Goal: Information Seeking & Learning: Learn about a topic

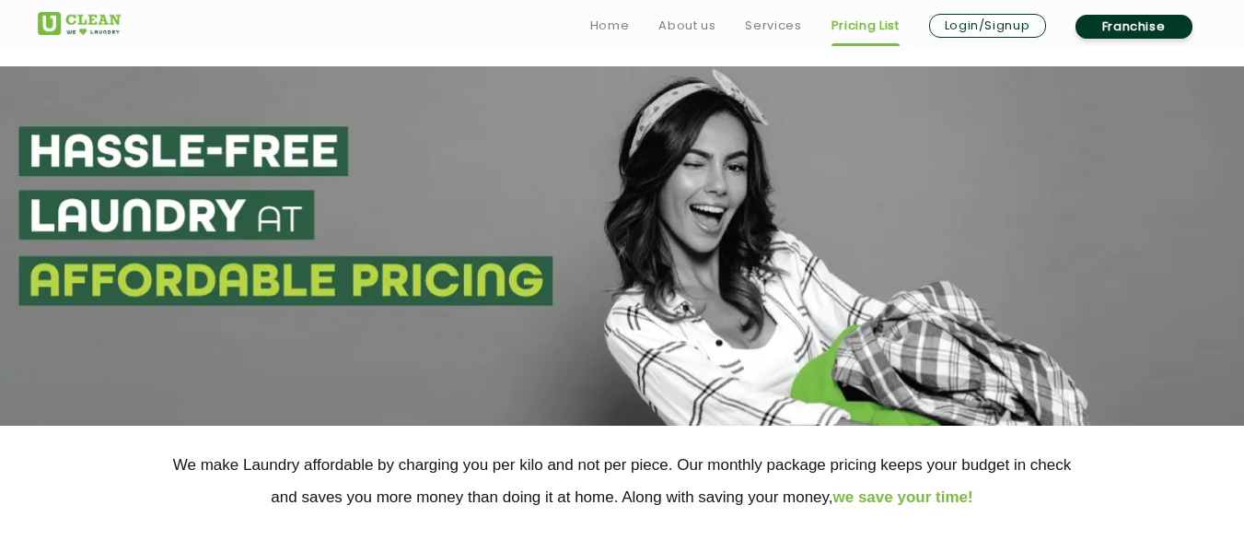
scroll to position [224, 0]
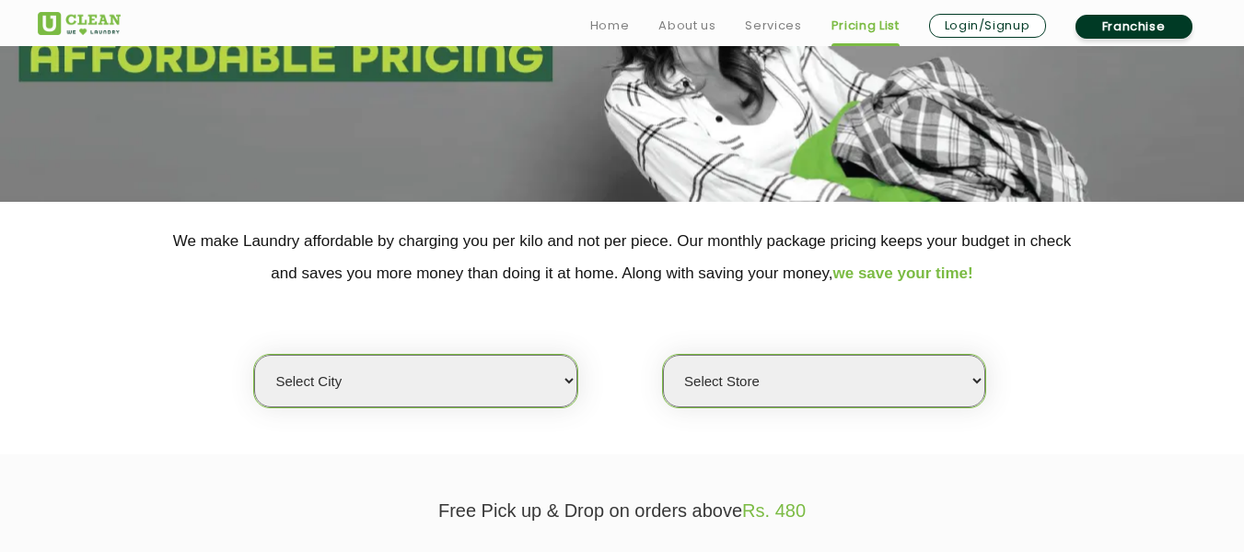
click at [428, 368] on select "Select city [GEOGRAPHIC_DATA] [GEOGRAPHIC_DATA] [GEOGRAPHIC_DATA] [GEOGRAPHIC_D…" at bounding box center [415, 381] width 322 height 52
select select "68"
click at [254, 355] on select "Select city [GEOGRAPHIC_DATA] [GEOGRAPHIC_DATA] [GEOGRAPHIC_DATA] [GEOGRAPHIC_D…" at bounding box center [415, 381] width 322 height 52
click at [717, 390] on select "Select Store [GEOGRAPHIC_DATA] UClean Talab Tillo UClean Janipur UClean Channi …" at bounding box center [824, 381] width 322 height 52
select select "432"
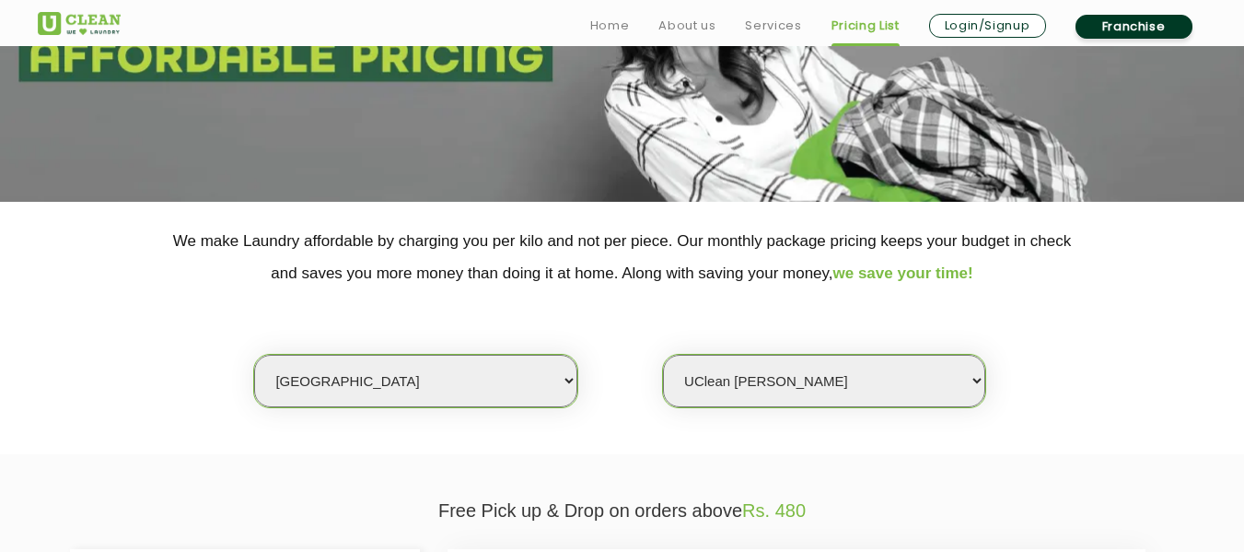
click at [663, 355] on select "Select Store [GEOGRAPHIC_DATA] UClean Talab Tillo UClean Janipur UClean Channi …" at bounding box center [824, 381] width 322 height 52
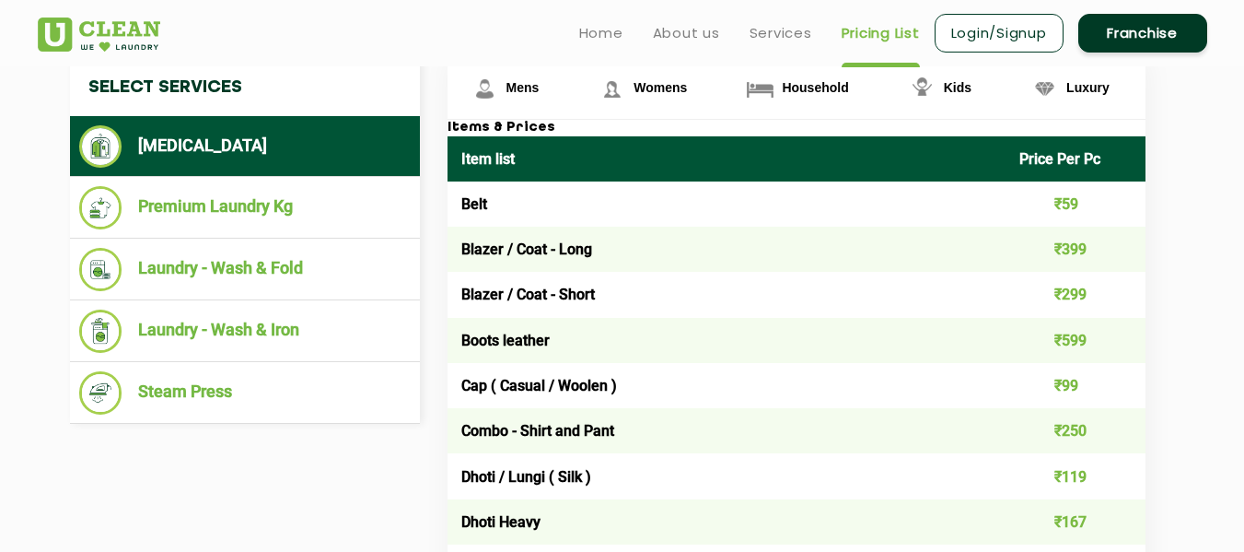
scroll to position [681, 0]
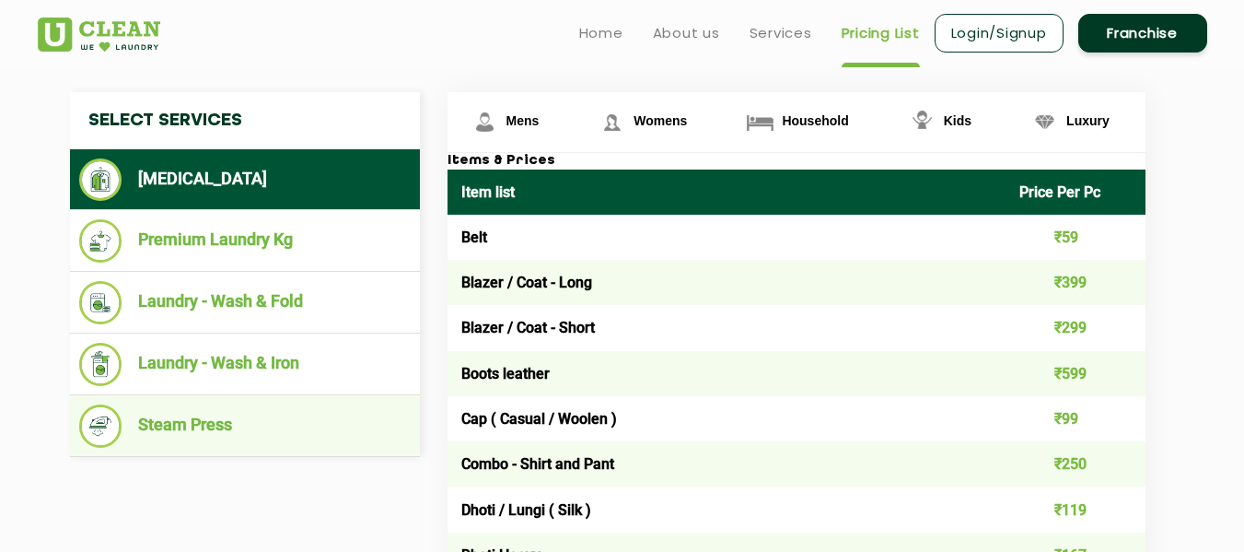
click at [218, 420] on li "Steam Press" at bounding box center [245, 425] width 332 height 43
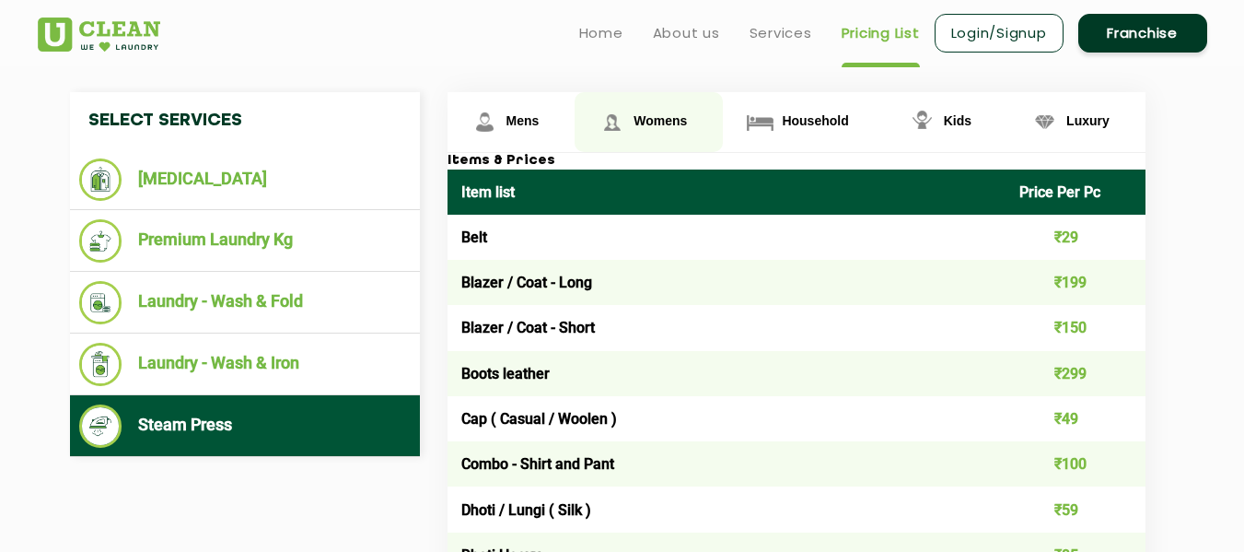
click at [654, 123] on span "Womens" at bounding box center [660, 120] width 53 height 15
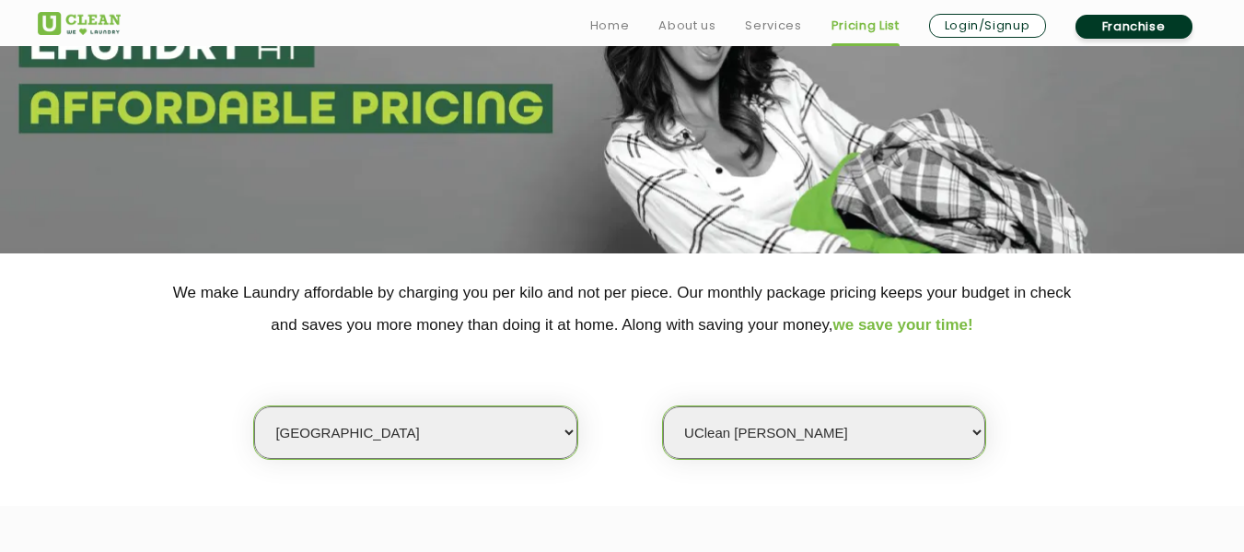
scroll to position [306, 0]
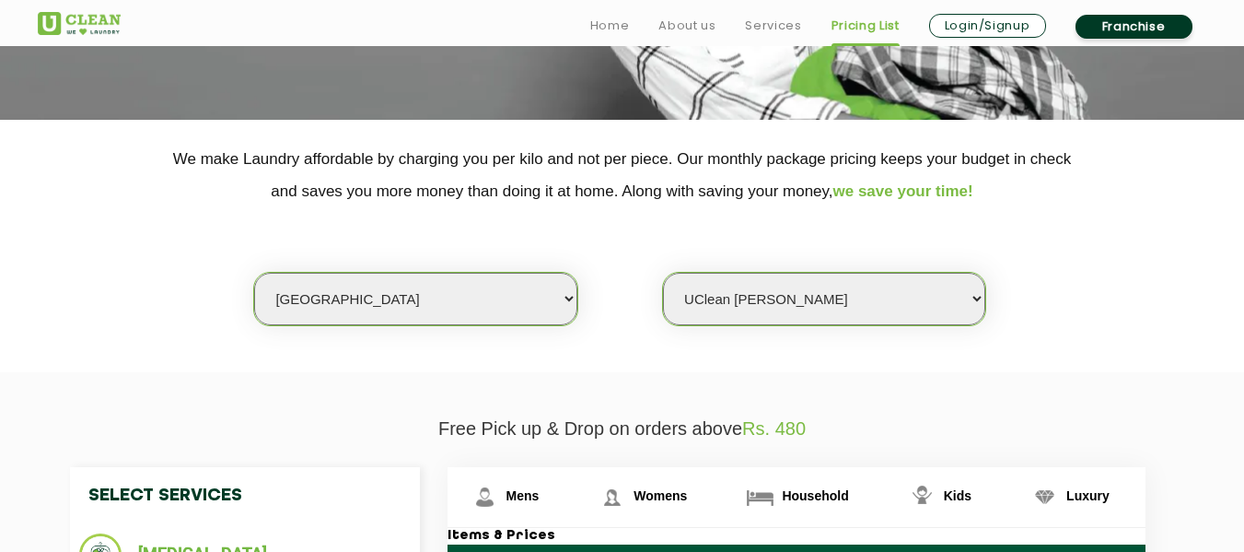
click at [511, 279] on select "Select city [GEOGRAPHIC_DATA] [GEOGRAPHIC_DATA] [GEOGRAPHIC_DATA] [GEOGRAPHIC_D…" at bounding box center [415, 299] width 322 height 52
select select "101"
click at [254, 273] on select "Select city [GEOGRAPHIC_DATA] [GEOGRAPHIC_DATA] [GEOGRAPHIC_DATA] [GEOGRAPHIC_D…" at bounding box center [415, 299] width 322 height 52
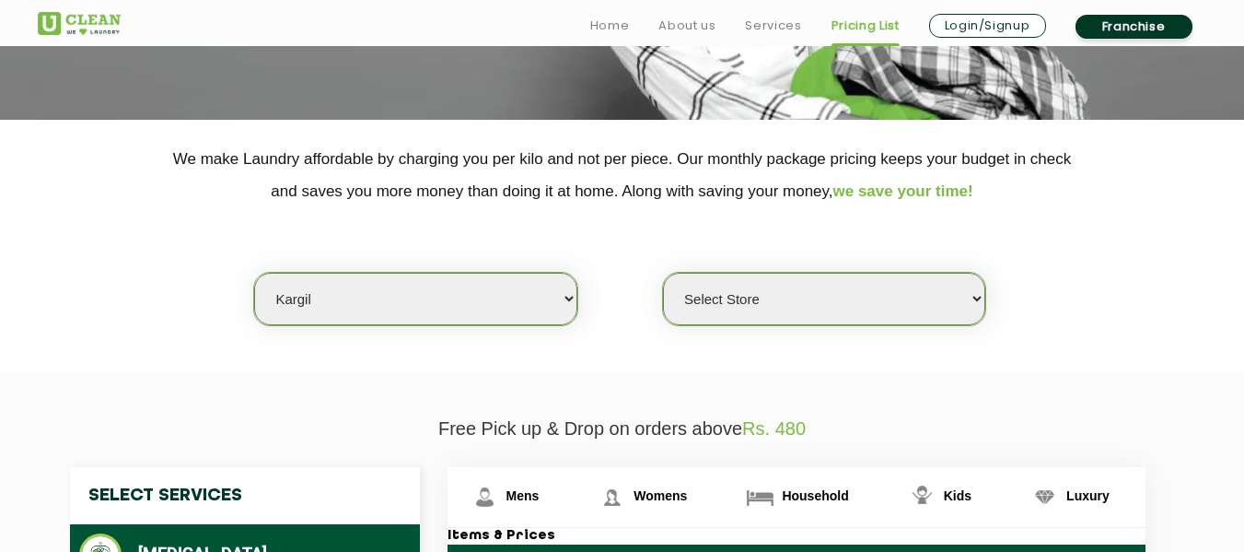
click at [804, 295] on select "Select Store UClean Kargil" at bounding box center [824, 299] width 322 height 52
select select "303"
click at [663, 273] on select "Select Store UClean Kargil" at bounding box center [824, 299] width 322 height 52
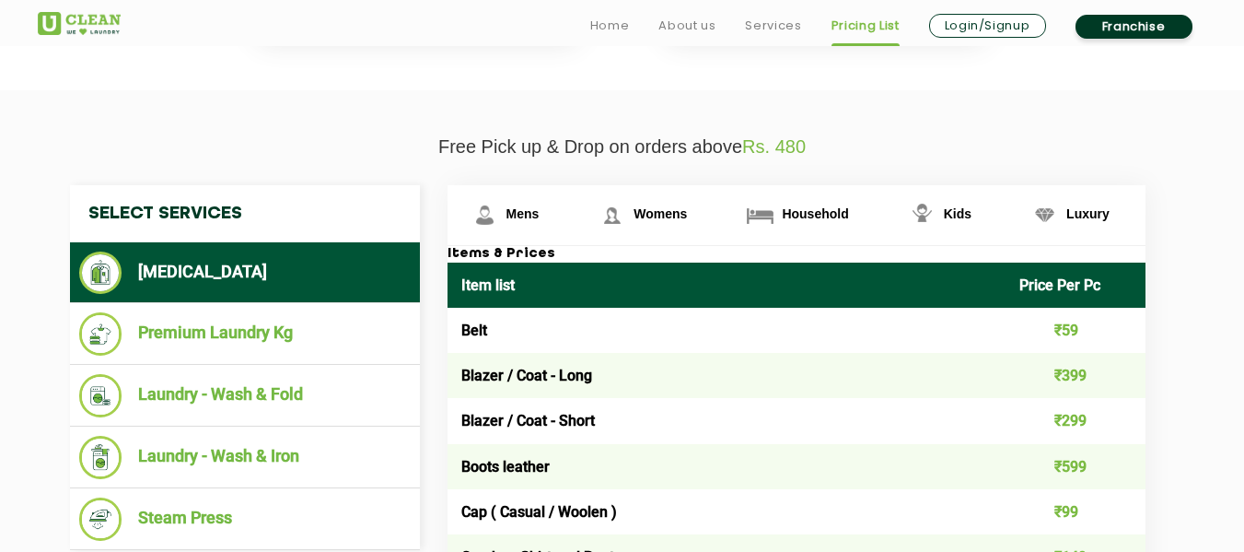
scroll to position [596, 0]
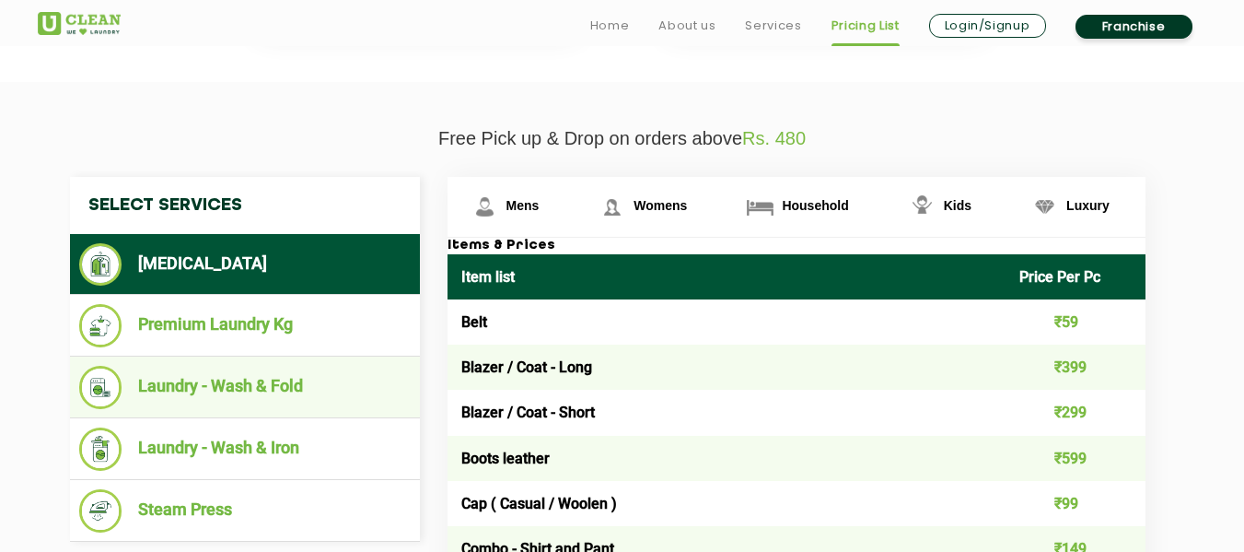
click at [289, 367] on li "Laundry - Wash & Fold" at bounding box center [245, 387] width 332 height 43
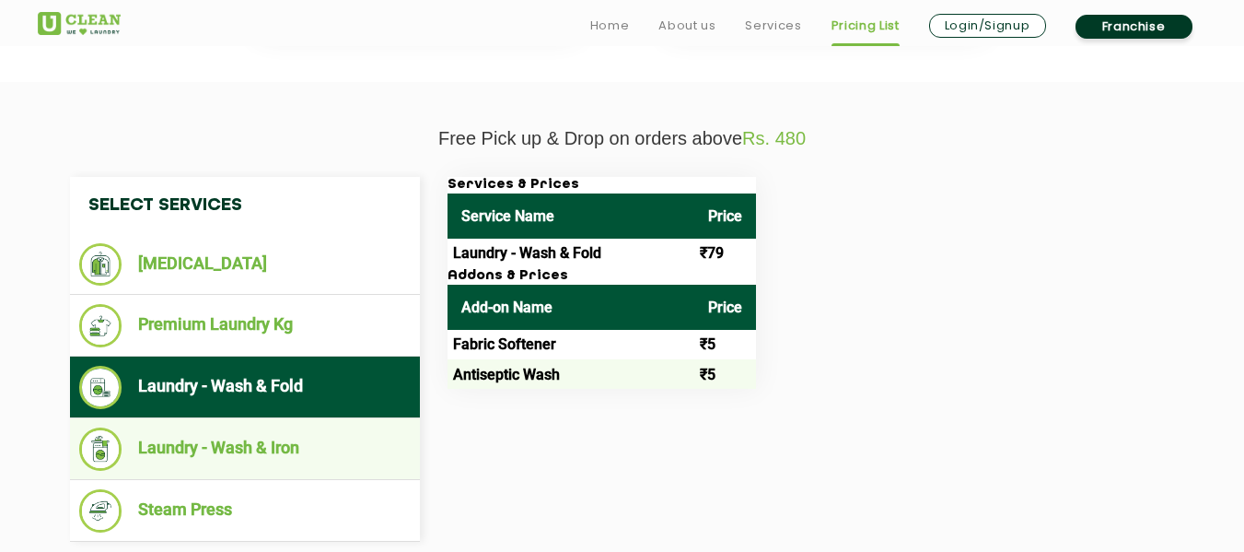
click at [303, 431] on li "Laundry - Wash & Iron" at bounding box center [245, 448] width 332 height 43
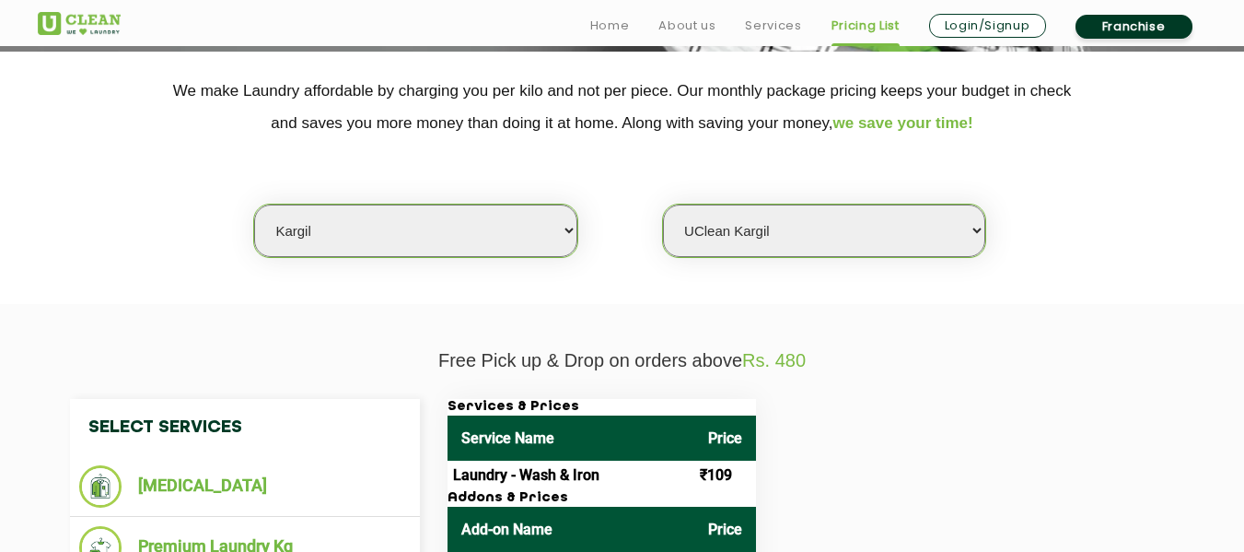
scroll to position [377, 0]
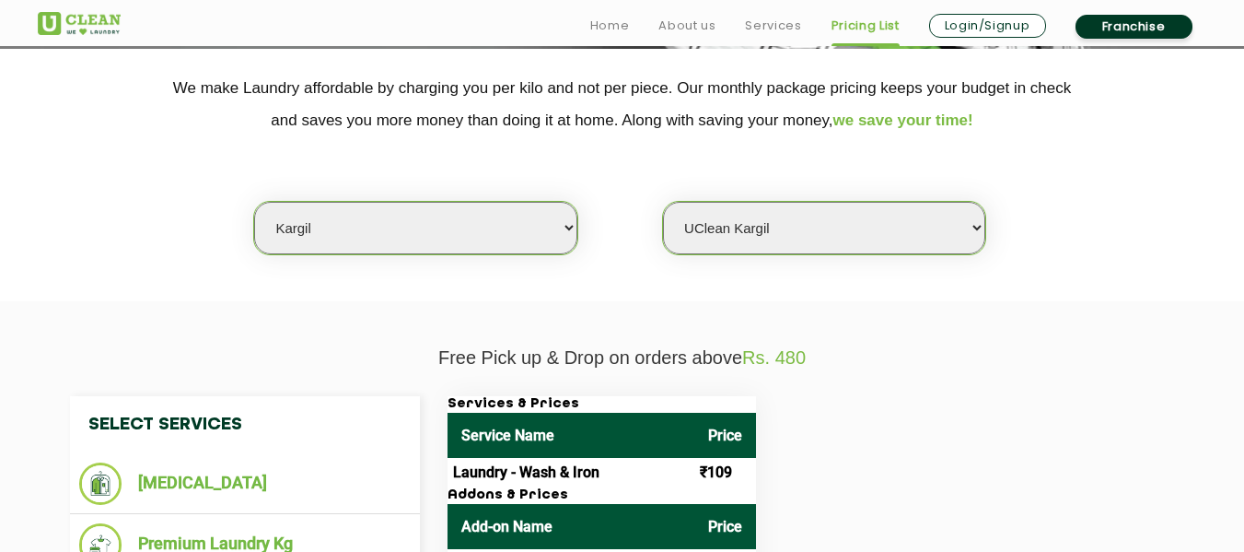
click at [876, 211] on select "Select Store UClean Kargil" at bounding box center [824, 228] width 322 height 52
click at [511, 239] on select "Select city [GEOGRAPHIC_DATA] [GEOGRAPHIC_DATA] [GEOGRAPHIC_DATA] [GEOGRAPHIC_D…" at bounding box center [415, 228] width 322 height 52
select select "64"
click at [254, 202] on select "Select city [GEOGRAPHIC_DATA] [GEOGRAPHIC_DATA] [GEOGRAPHIC_DATA] [GEOGRAPHIC_D…" at bounding box center [415, 228] width 322 height 52
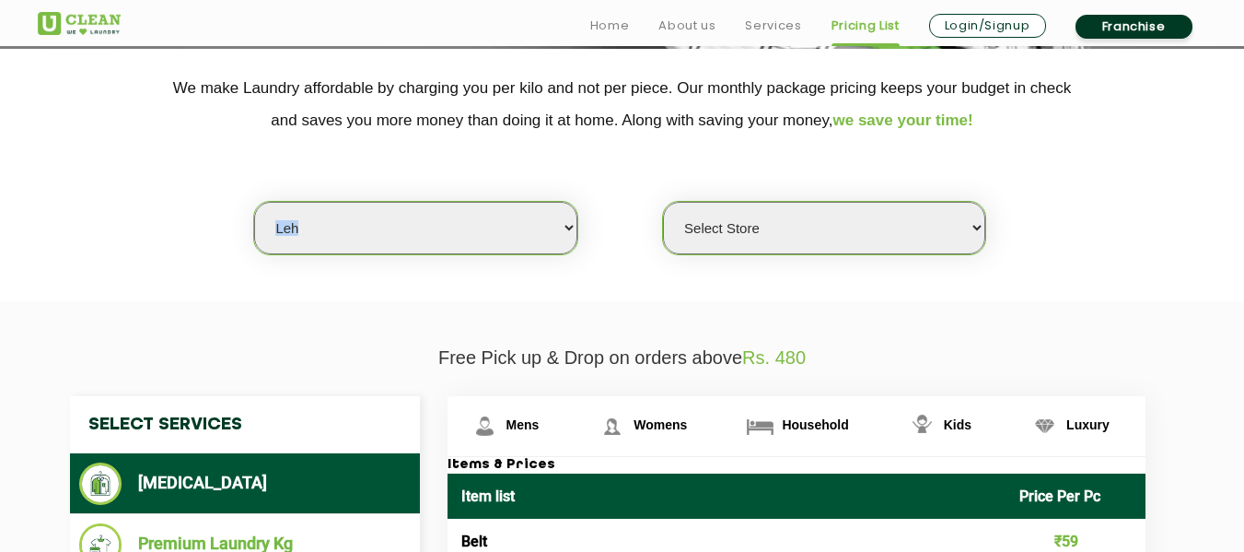
drag, startPoint x: 847, startPoint y: 184, endPoint x: 863, endPoint y: 234, distance: 52.1
click at [863, 234] on div "Select city [GEOGRAPHIC_DATA] [GEOGRAPHIC_DATA] [GEOGRAPHIC_DATA] [GEOGRAPHIC_D…" at bounding box center [622, 195] width 1197 height 119
drag, startPoint x: 863, startPoint y: 234, endPoint x: 863, endPoint y: 296, distance: 61.7
click at [863, 296] on section "We make Laundry affordable by charging you per kilo and not per piece. Our mont…" at bounding box center [622, 175] width 1244 height 252
select select "209"
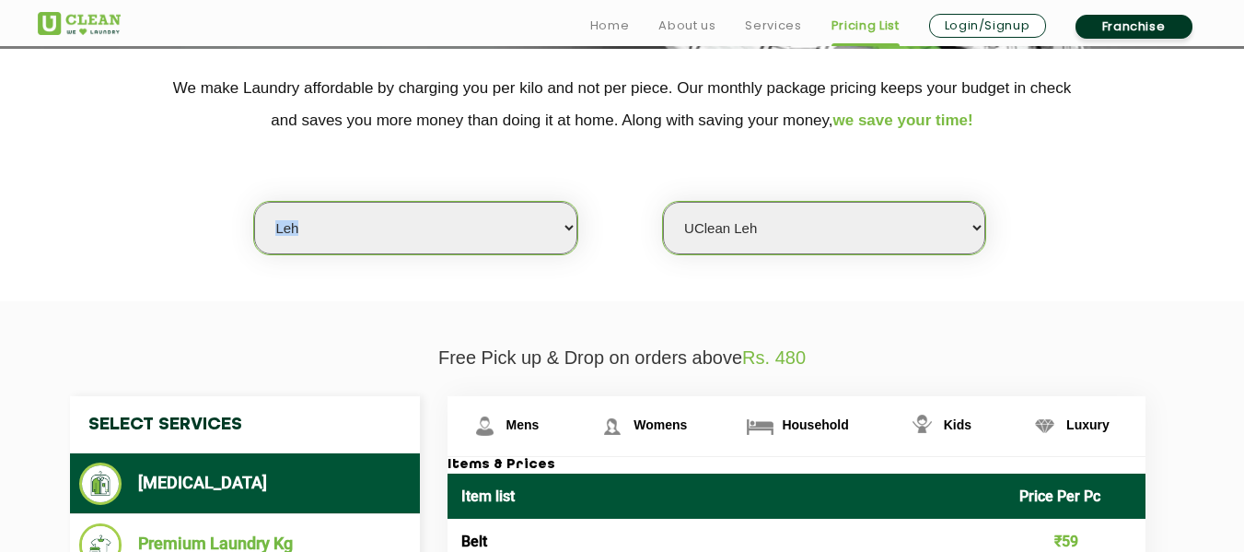
click at [663, 202] on select "Select Store UClean Leh" at bounding box center [824, 228] width 322 height 52
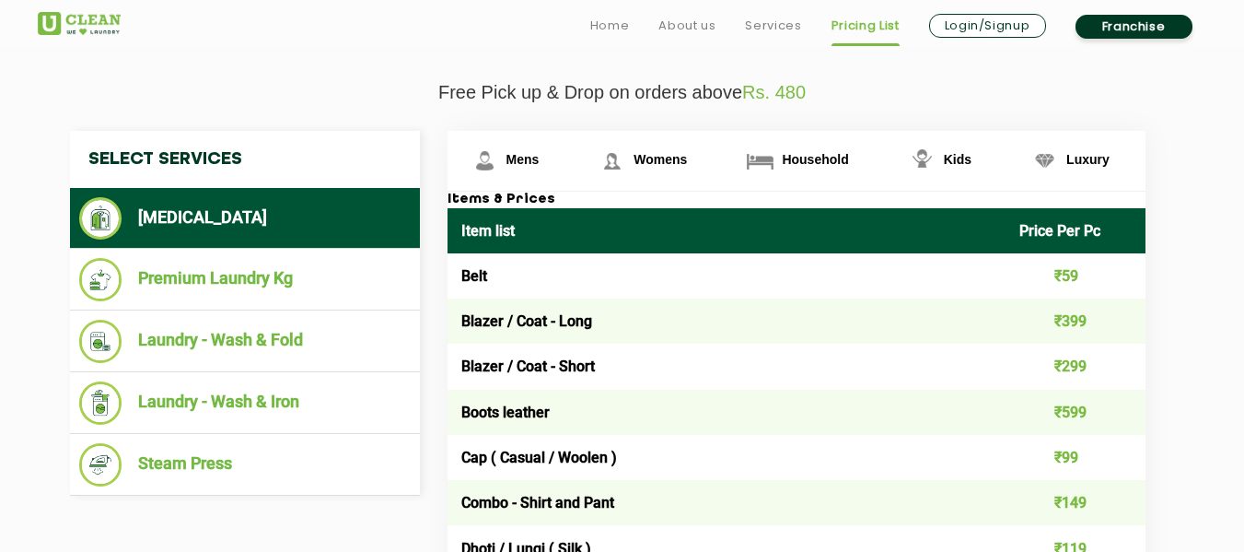
scroll to position [650, 0]
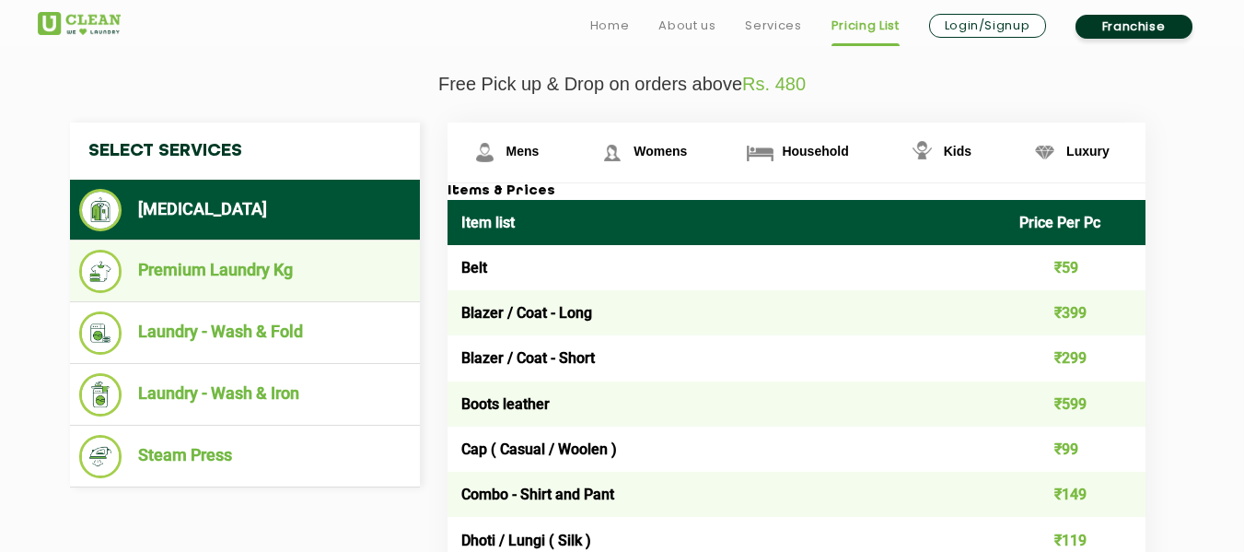
click at [256, 259] on li "Premium Laundry Kg" at bounding box center [245, 271] width 332 height 43
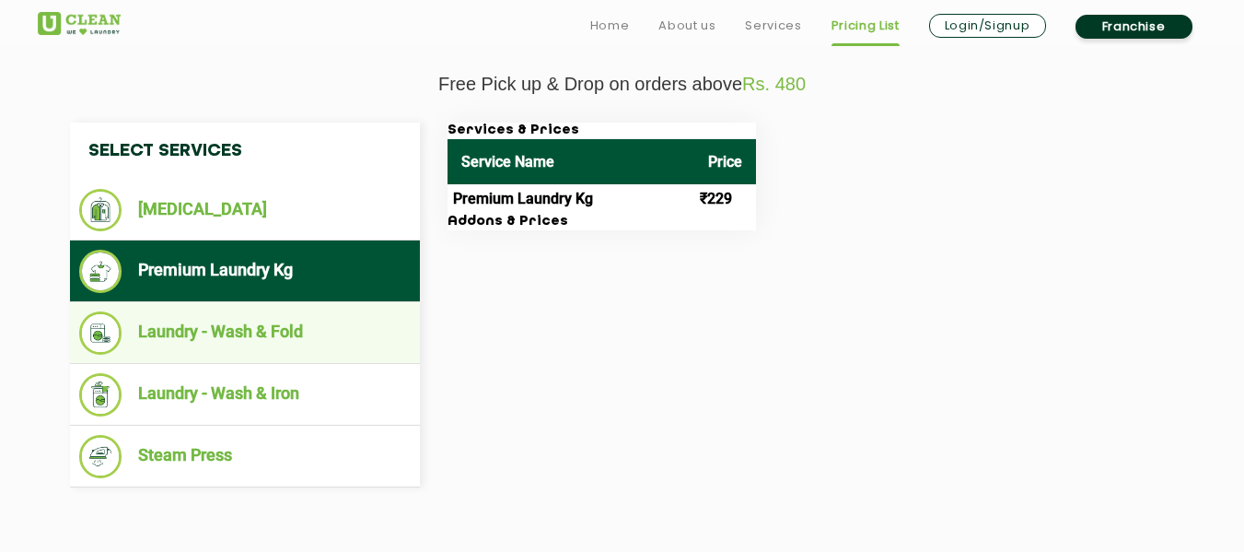
click at [273, 311] on li "Laundry - Wash & Fold" at bounding box center [245, 332] width 332 height 43
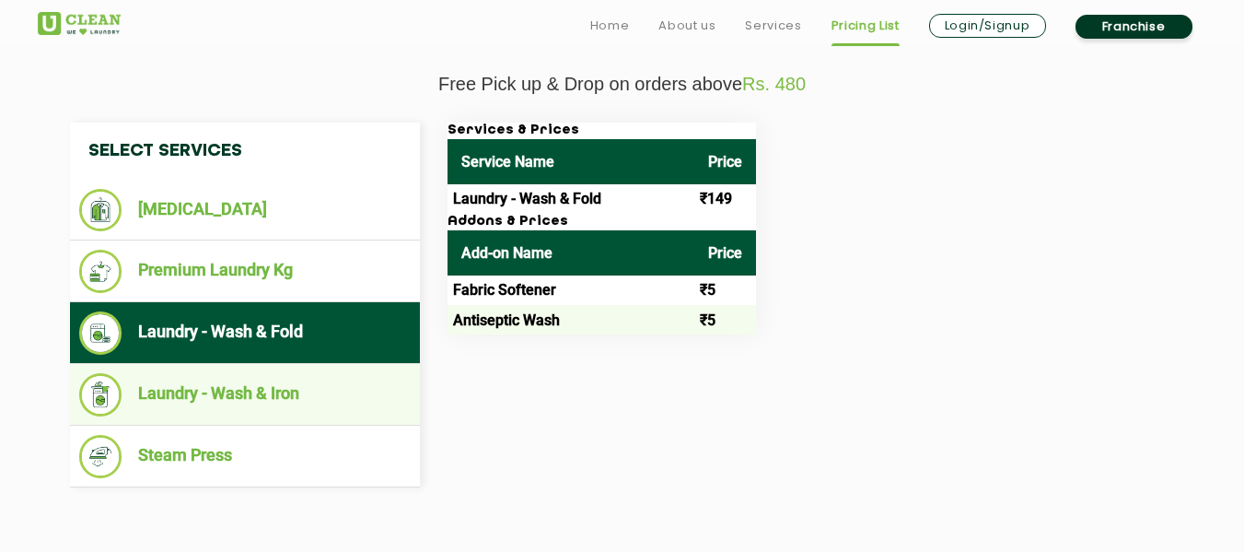
click at [308, 400] on li "Laundry - Wash & Iron" at bounding box center [245, 394] width 332 height 43
